Goal: Task Accomplishment & Management: Manage account settings

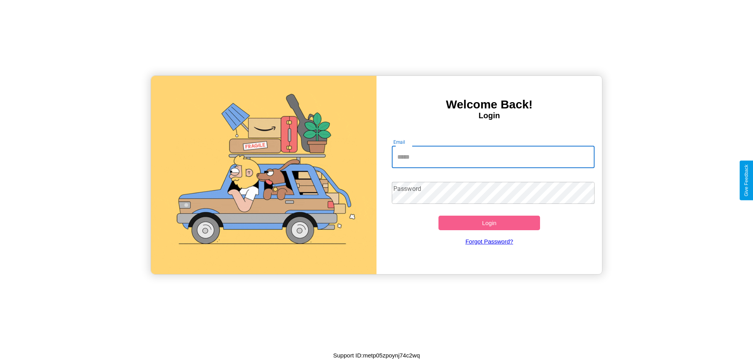
click at [493, 157] on input "Email" at bounding box center [493, 157] width 203 height 22
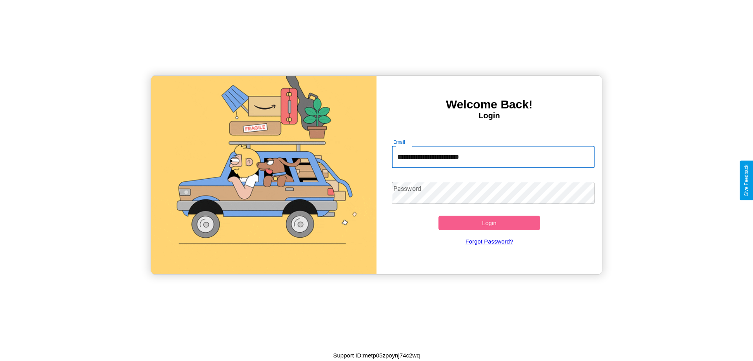
type input "**********"
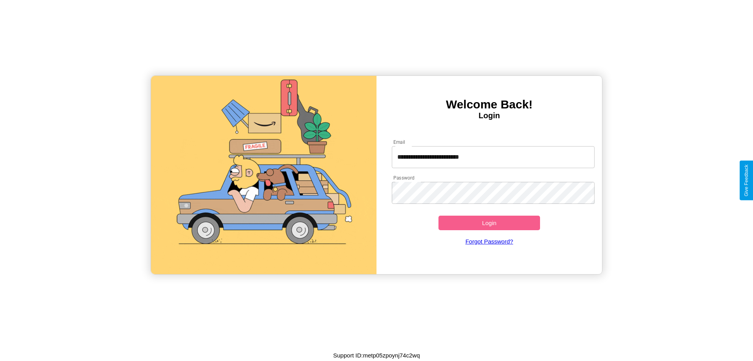
click at [489, 222] on button "Login" at bounding box center [490, 222] width 102 height 15
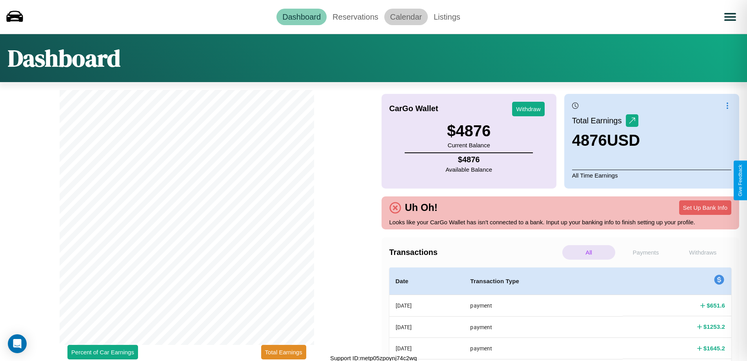
click at [406, 16] on link "Calendar" at bounding box center [407, 17] width 44 height 16
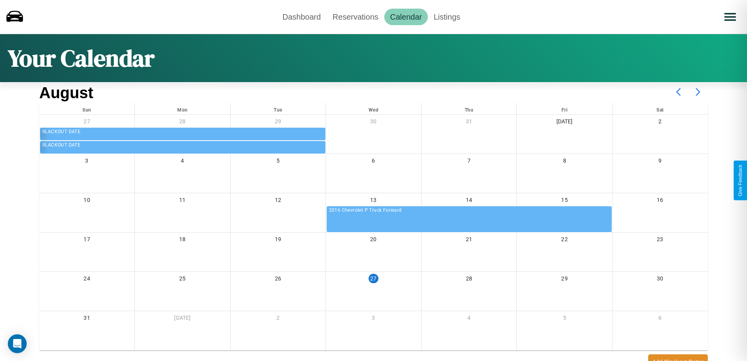
click at [698, 92] on icon at bounding box center [699, 92] width 20 height 20
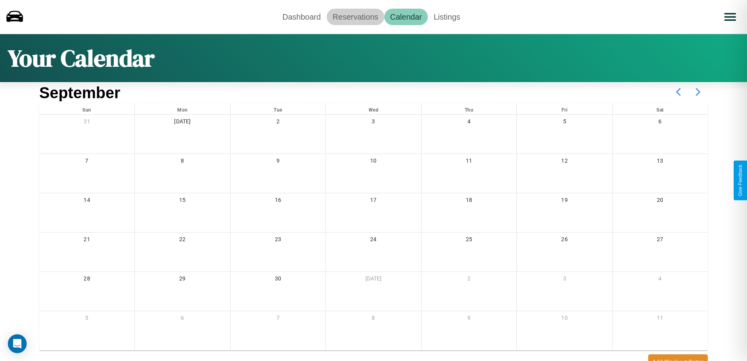
click at [355, 16] on link "Reservations" at bounding box center [356, 17] width 58 height 16
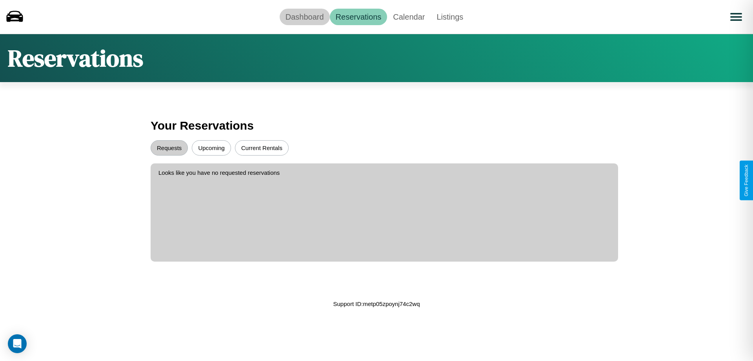
click at [304, 16] on link "Dashboard" at bounding box center [305, 17] width 50 height 16
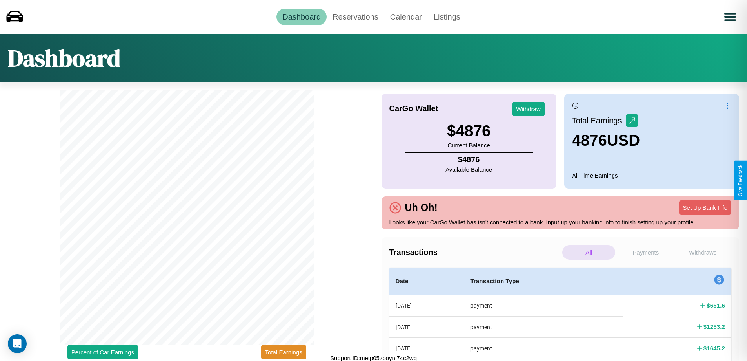
click at [646, 252] on p "Payments" at bounding box center [646, 252] width 53 height 15
click at [529, 109] on button "Withdraw" at bounding box center [528, 109] width 33 height 15
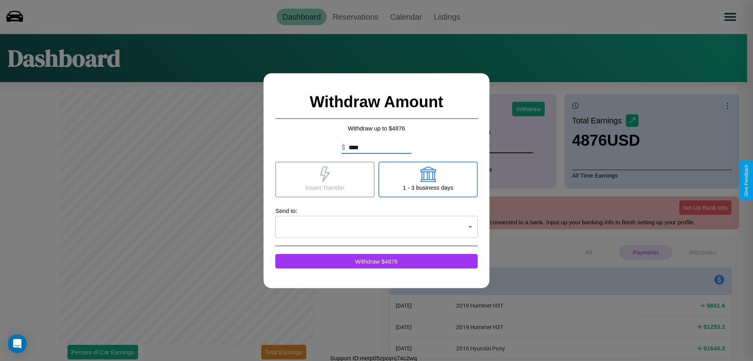
click at [325, 179] on icon at bounding box center [325, 174] width 10 height 16
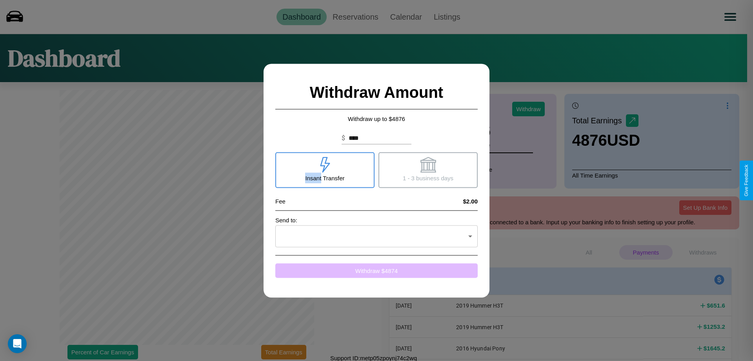
click at [377, 270] on button "Withdraw $ 4874" at bounding box center [376, 270] width 202 height 15
